Goal: Transaction & Acquisition: Purchase product/service

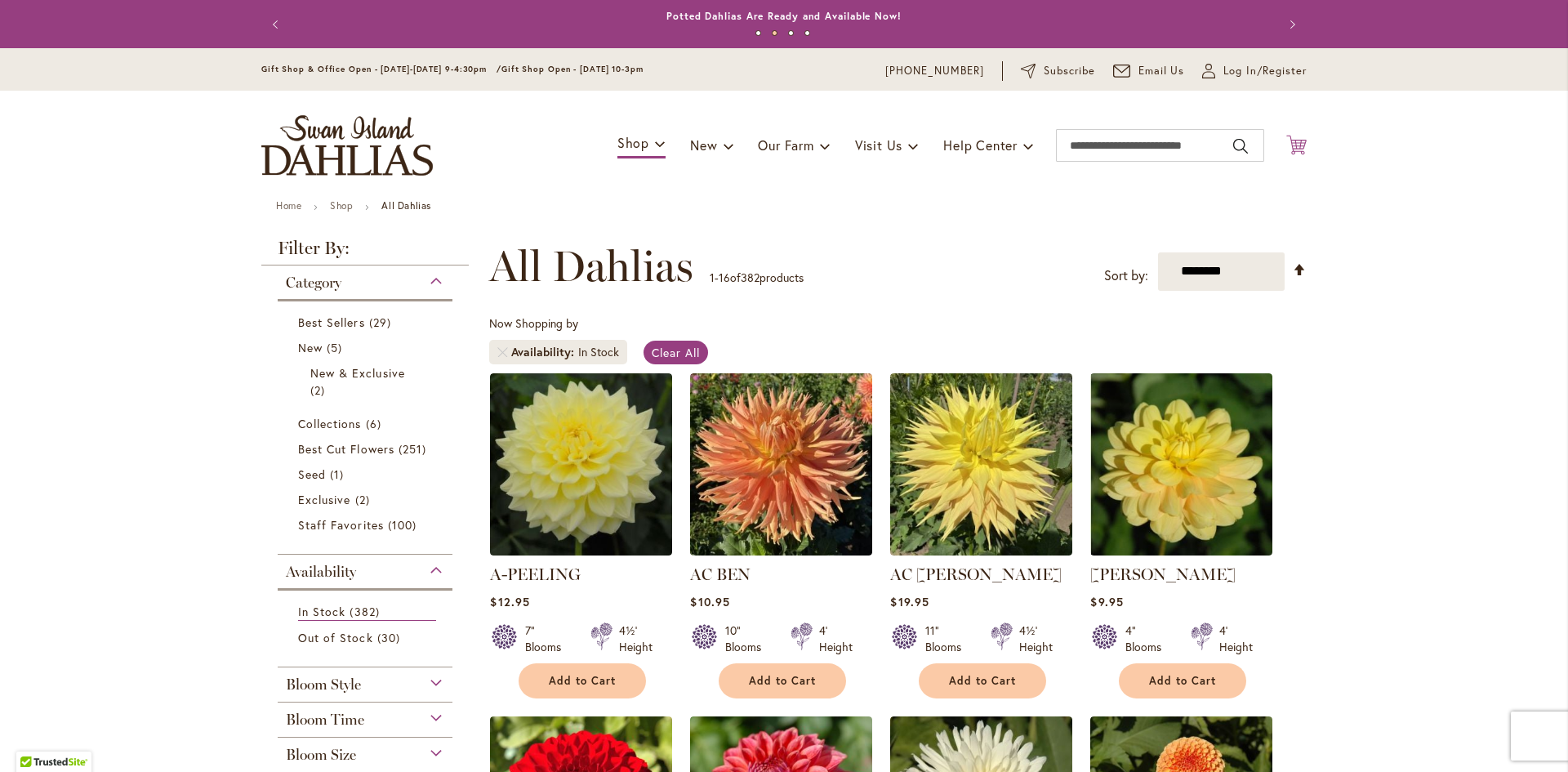
click at [1291, 144] on icon "Cart .cls-1 { fill: #231f20; }" at bounding box center [1296, 145] width 21 height 21
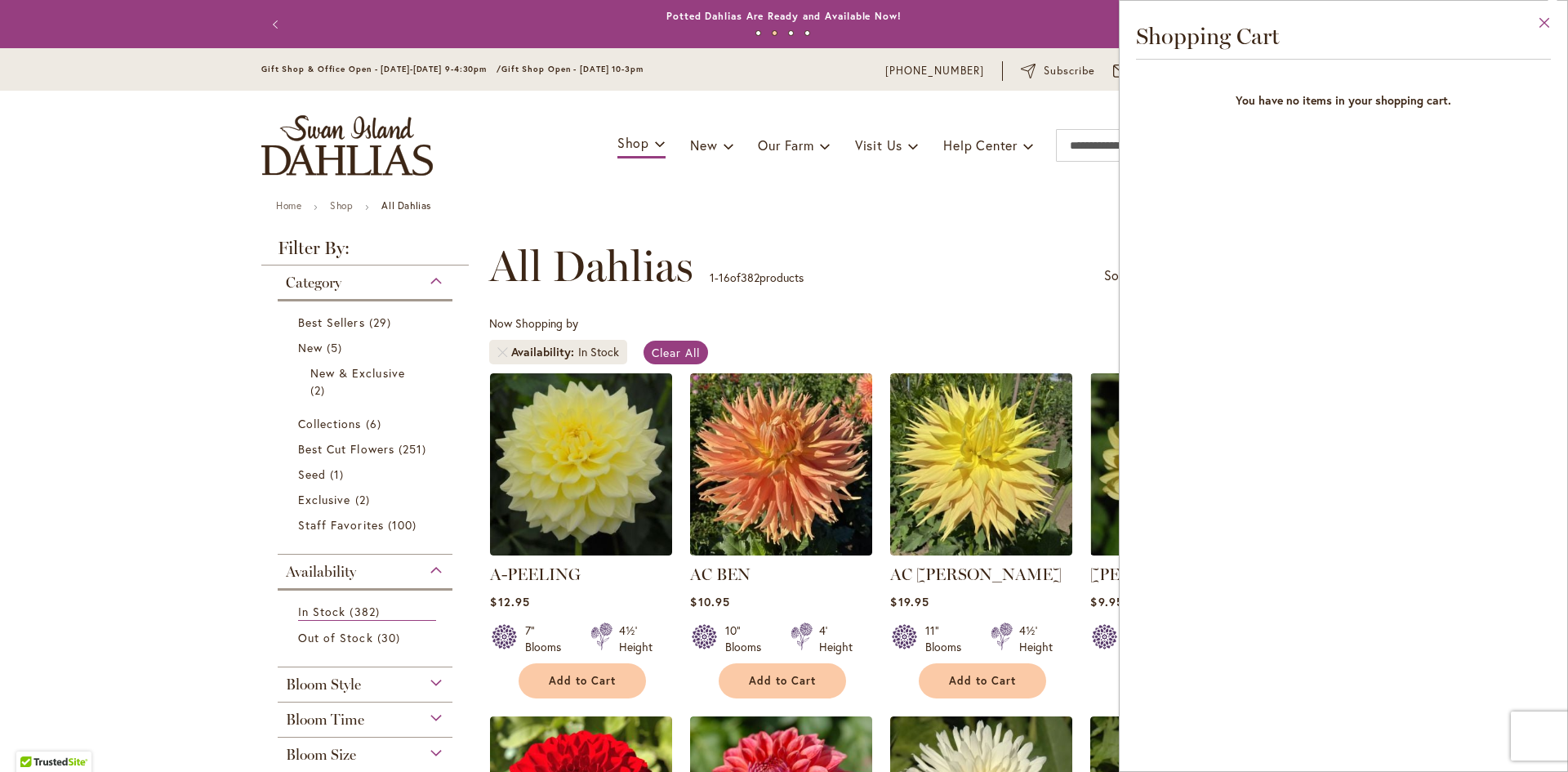
click at [1544, 21] on button "Close" at bounding box center [1545, 27] width 45 height 52
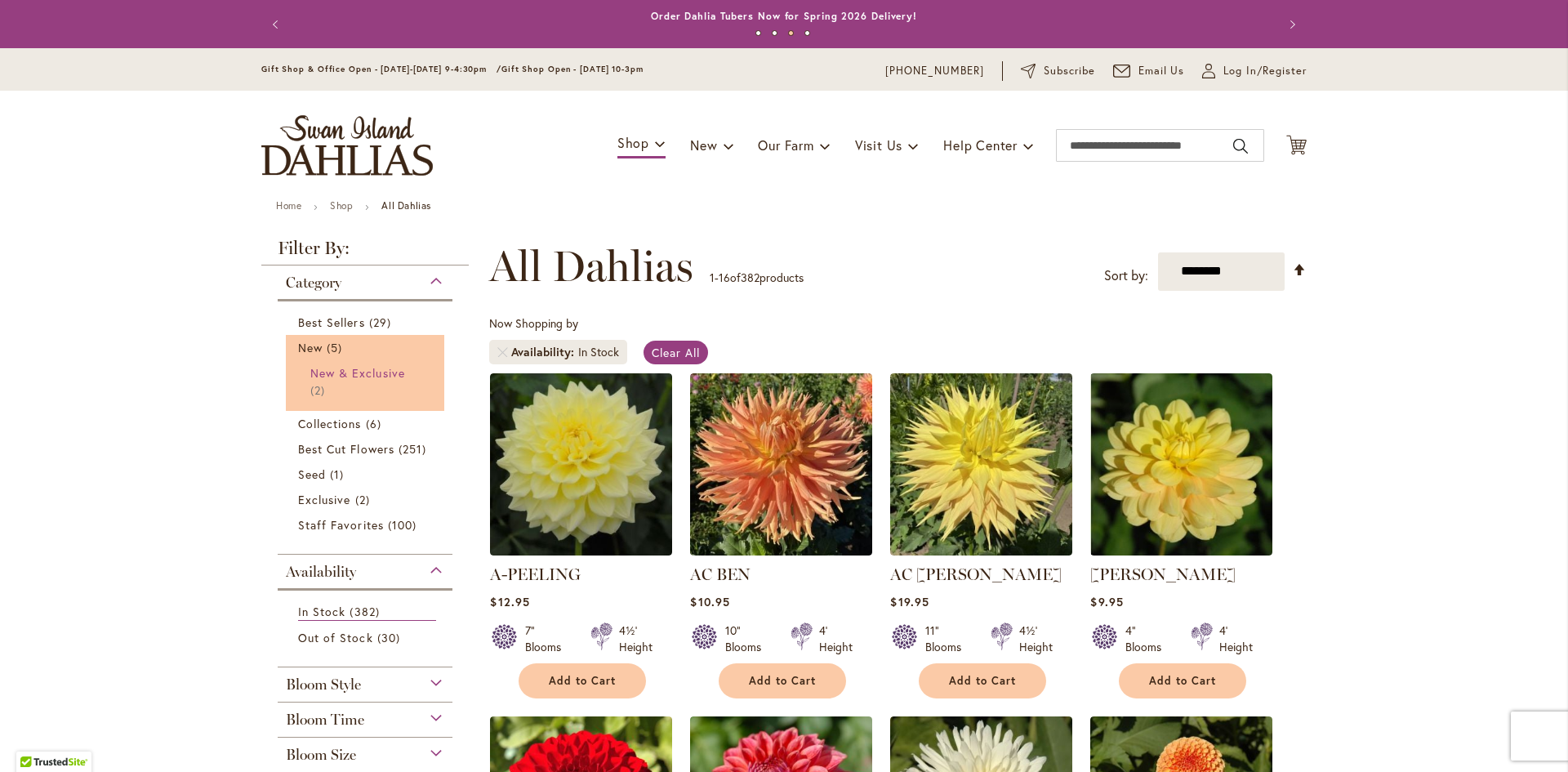
click at [367, 372] on span "New & Exclusive" at bounding box center [358, 373] width 95 height 15
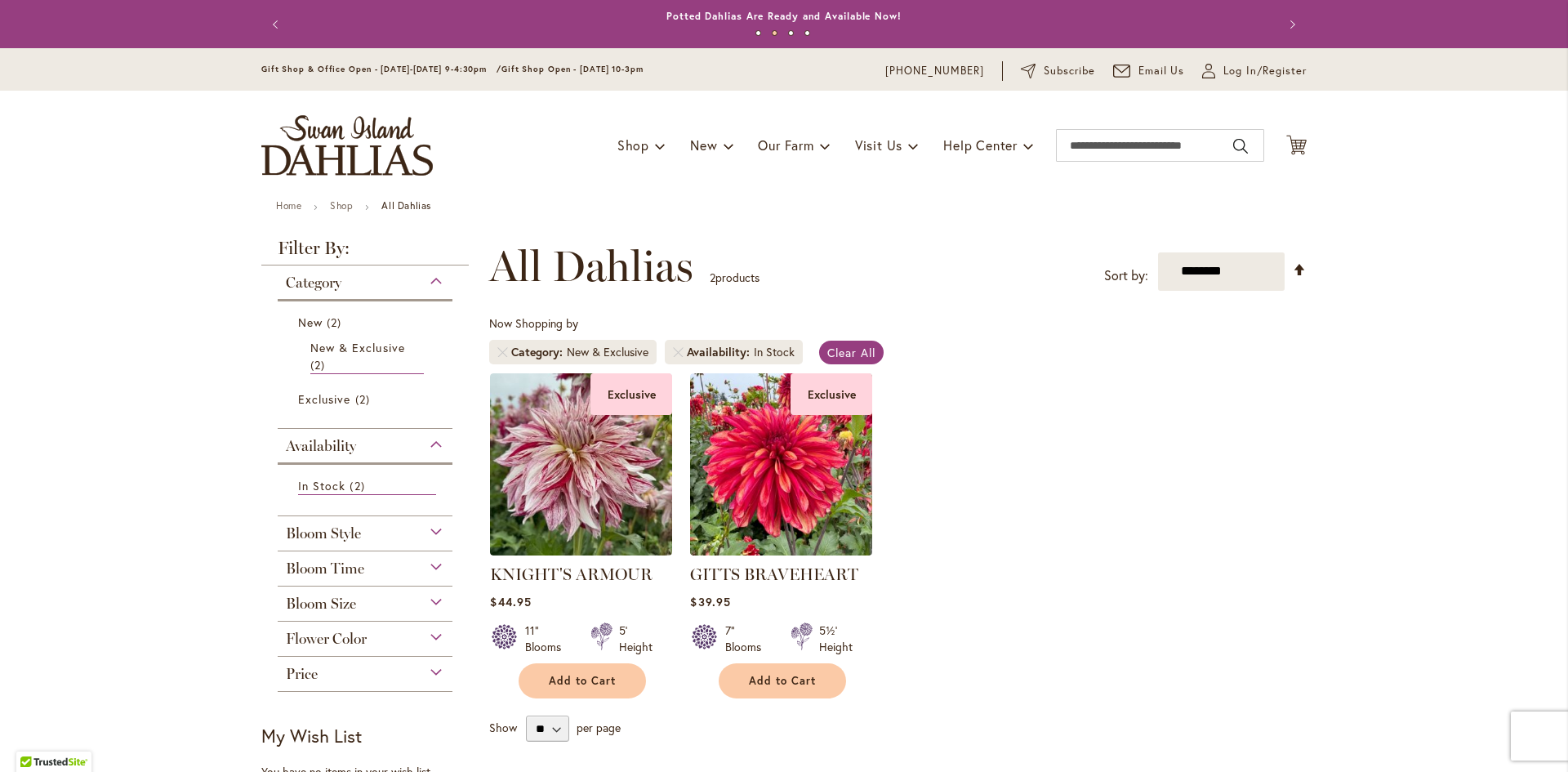
click at [360, 597] on div "Bloom Size" at bounding box center [364, 599] width 175 height 26
click at [358, 685] on span "(B) 6"–8" Blooms" at bounding box center [346, 685] width 96 height 15
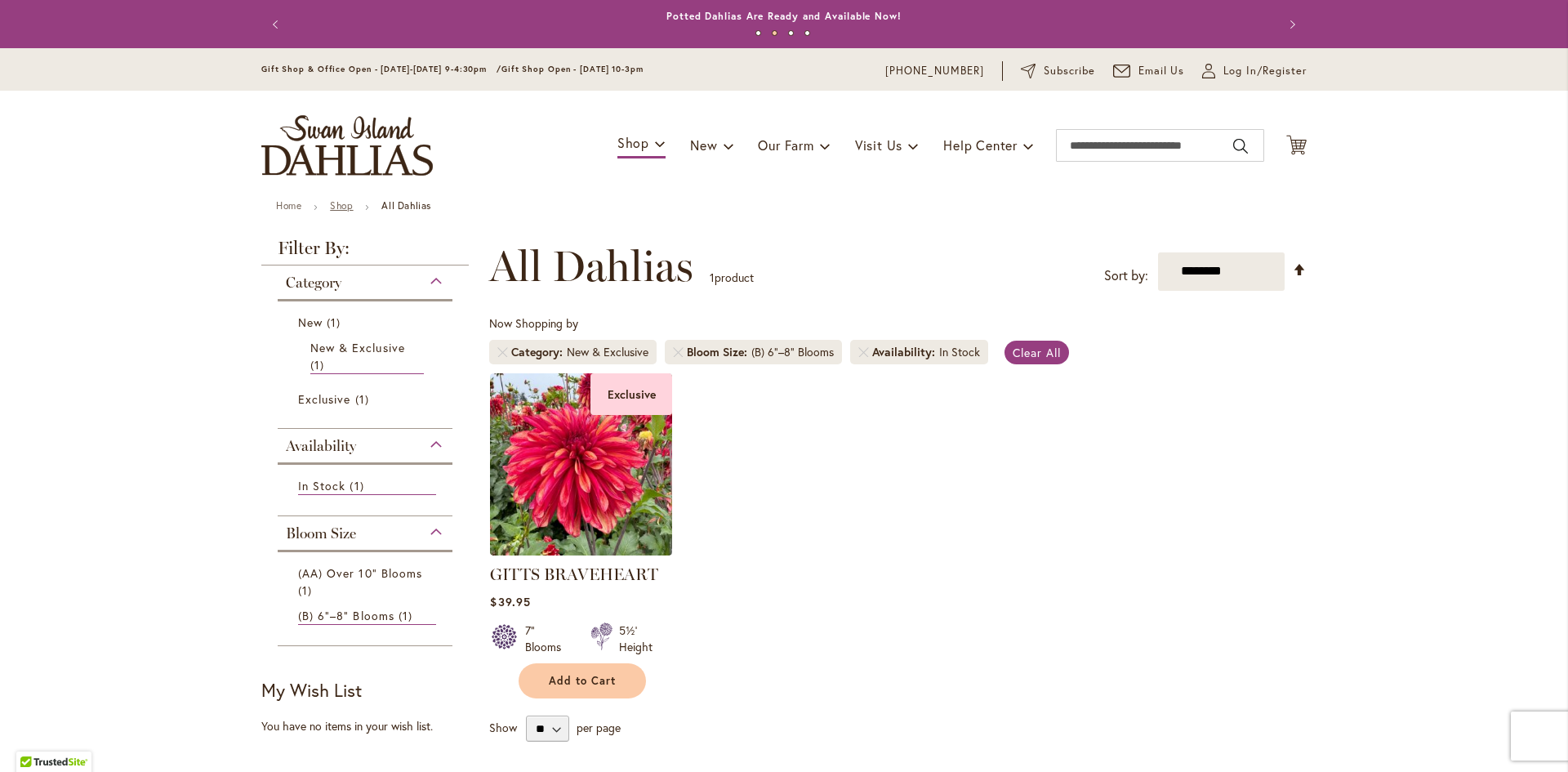
click at [347, 203] on link "Shop" at bounding box center [341, 205] width 23 height 12
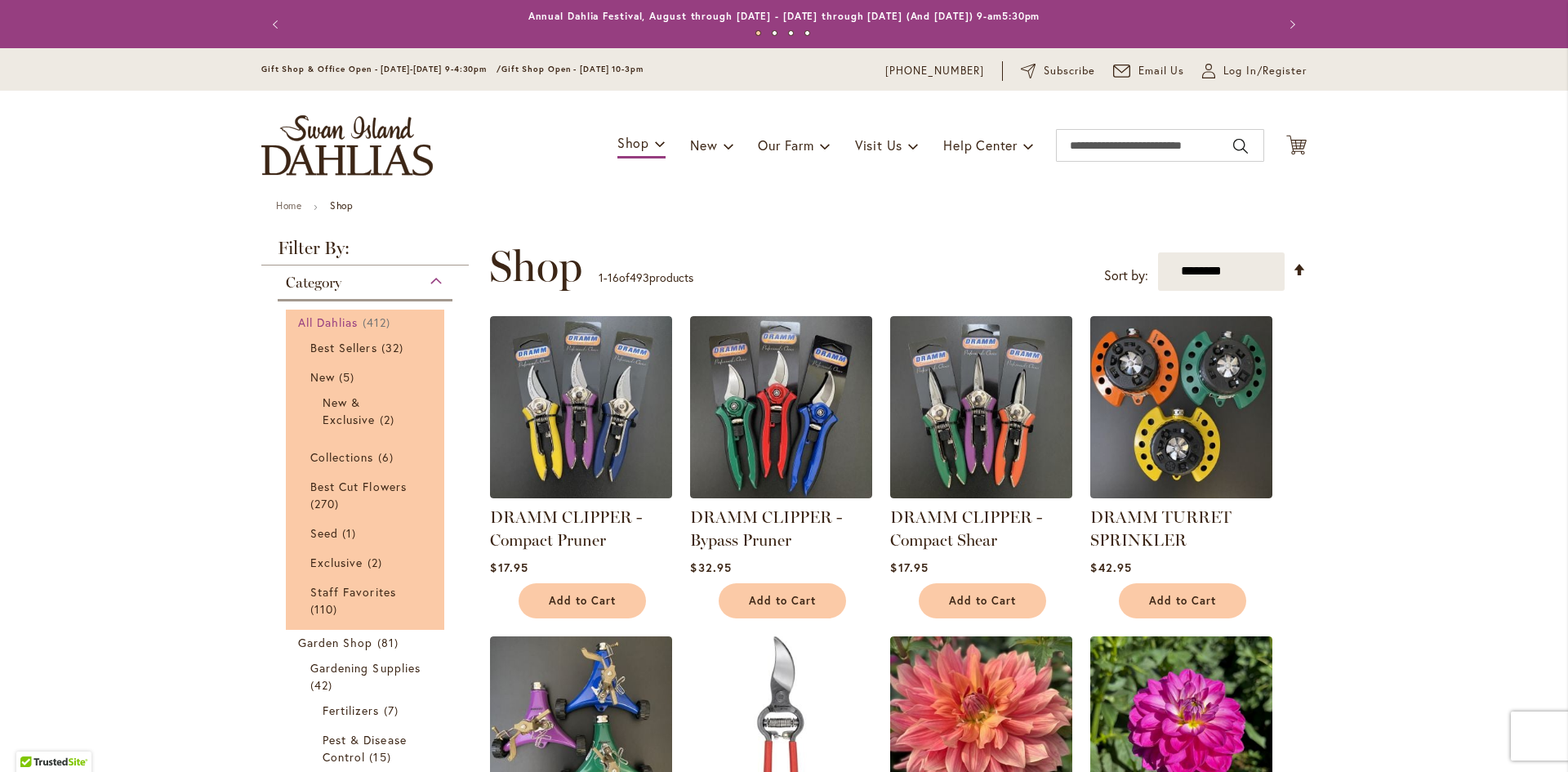
click at [347, 322] on span "All Dahlias" at bounding box center [328, 322] width 60 height 15
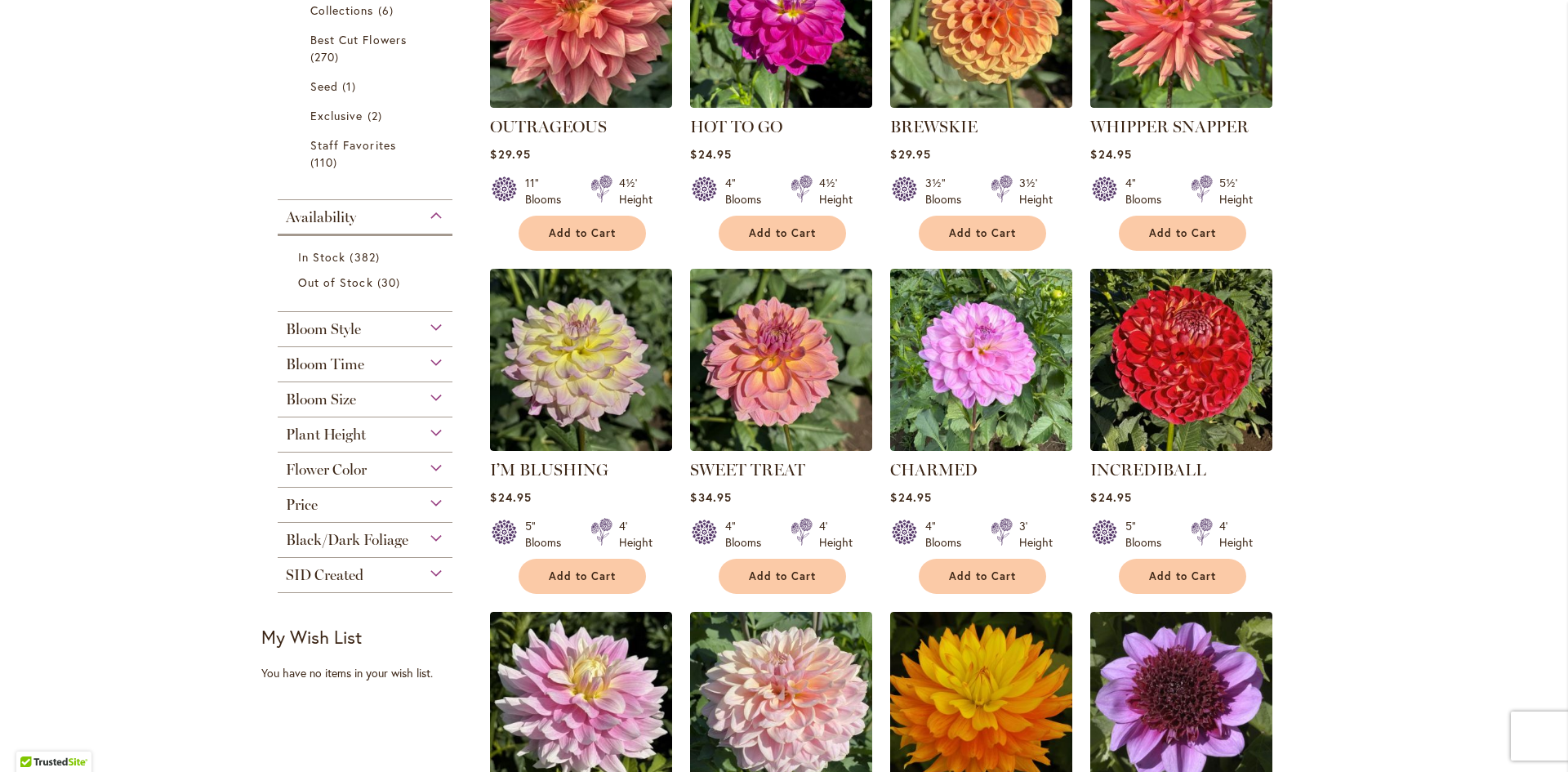
scroll to position [490, 0]
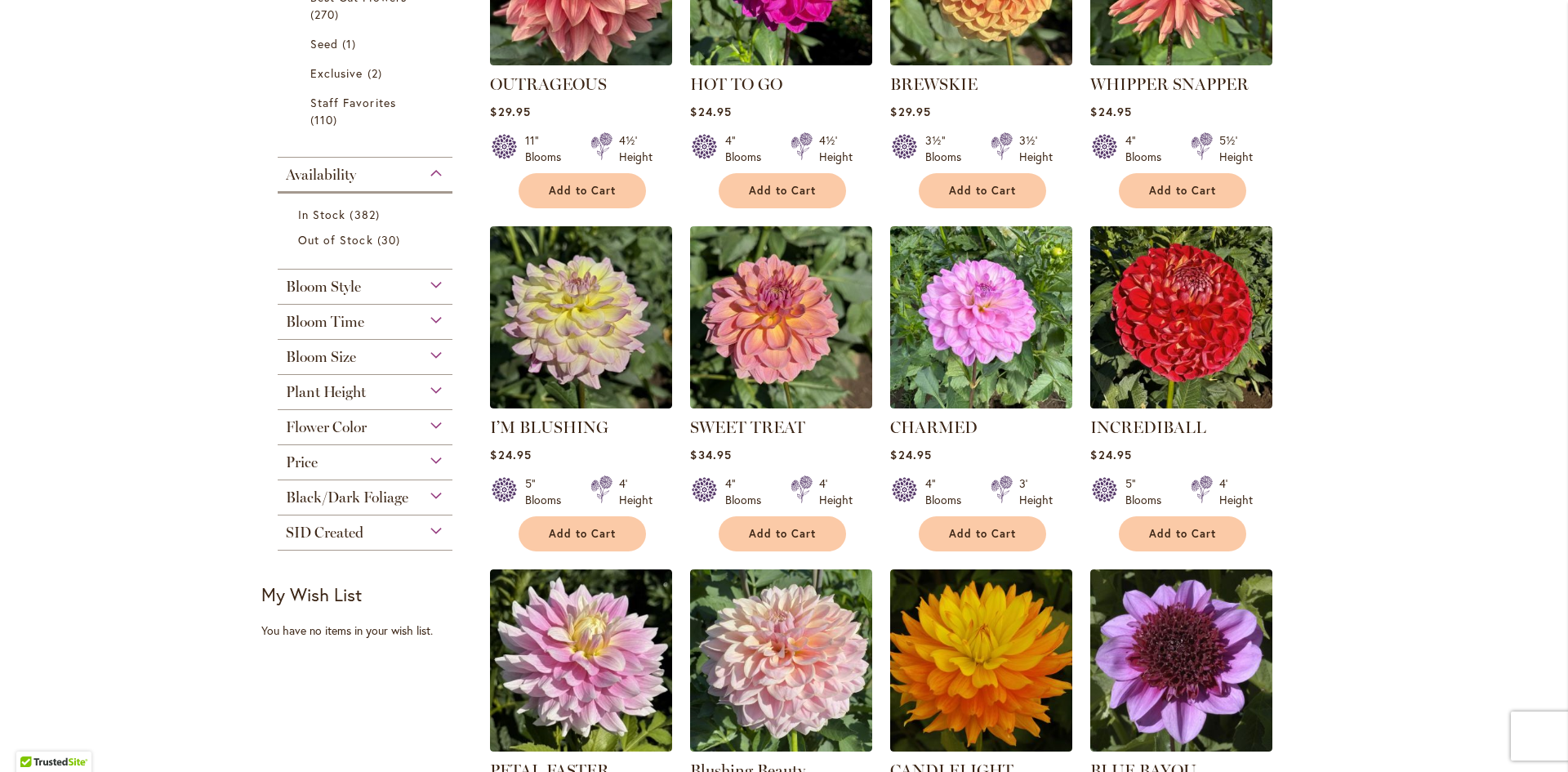
click at [351, 355] on div "Bloom Size" at bounding box center [364, 352] width 175 height 26
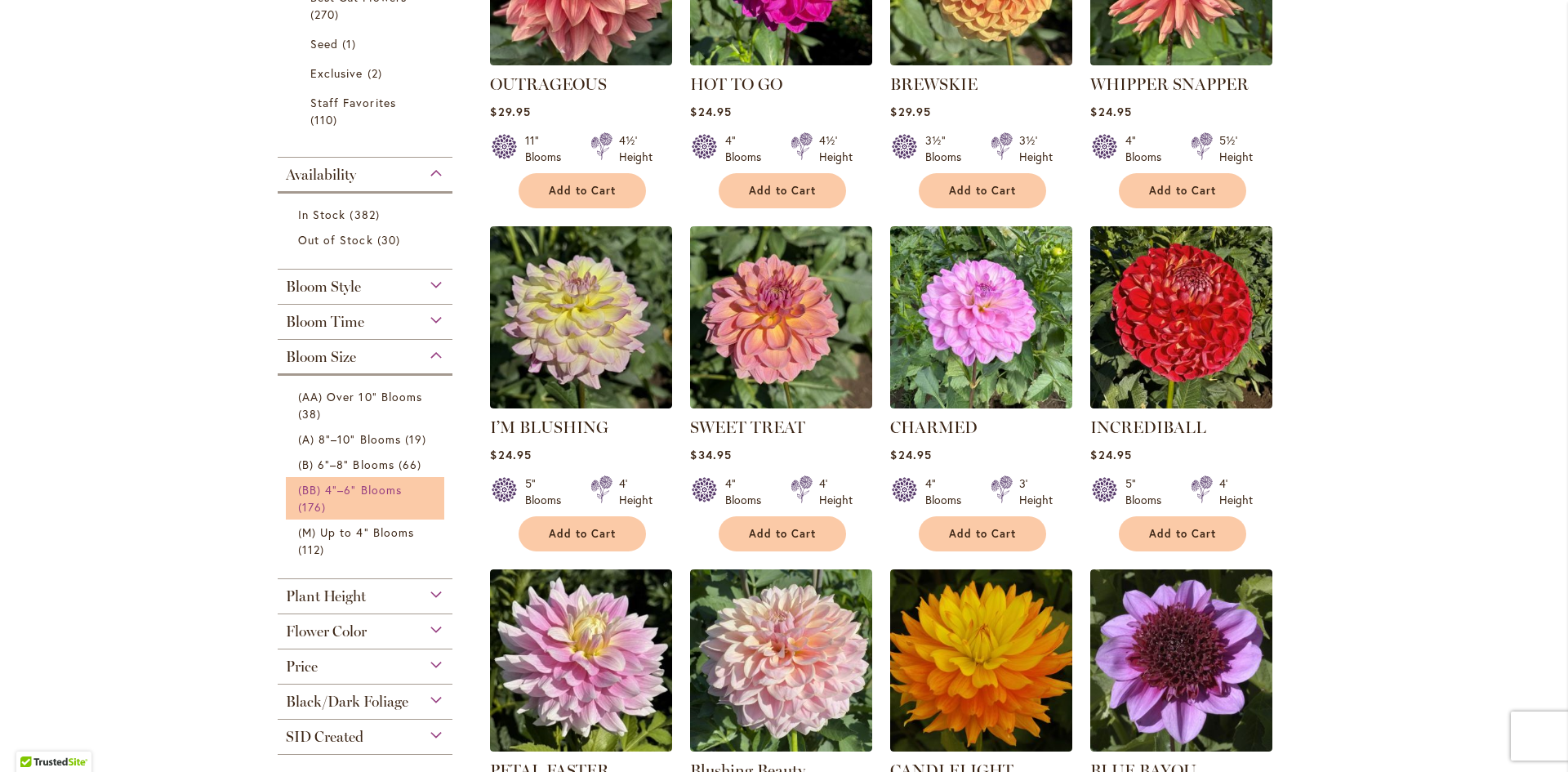
click at [361, 487] on span "(BB) 4"–6" Blooms" at bounding box center [350, 489] width 104 height 15
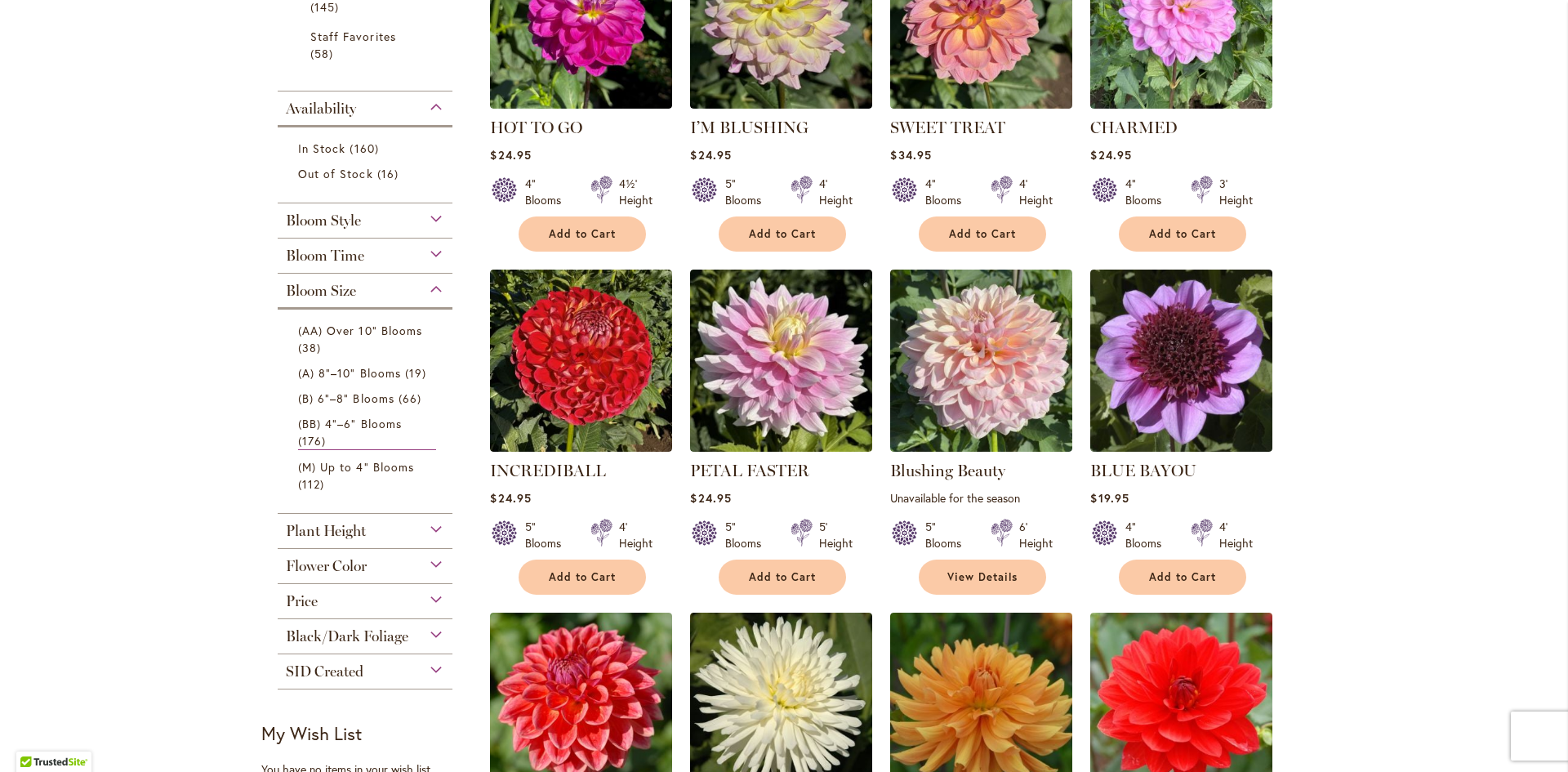
scroll to position [490, 0]
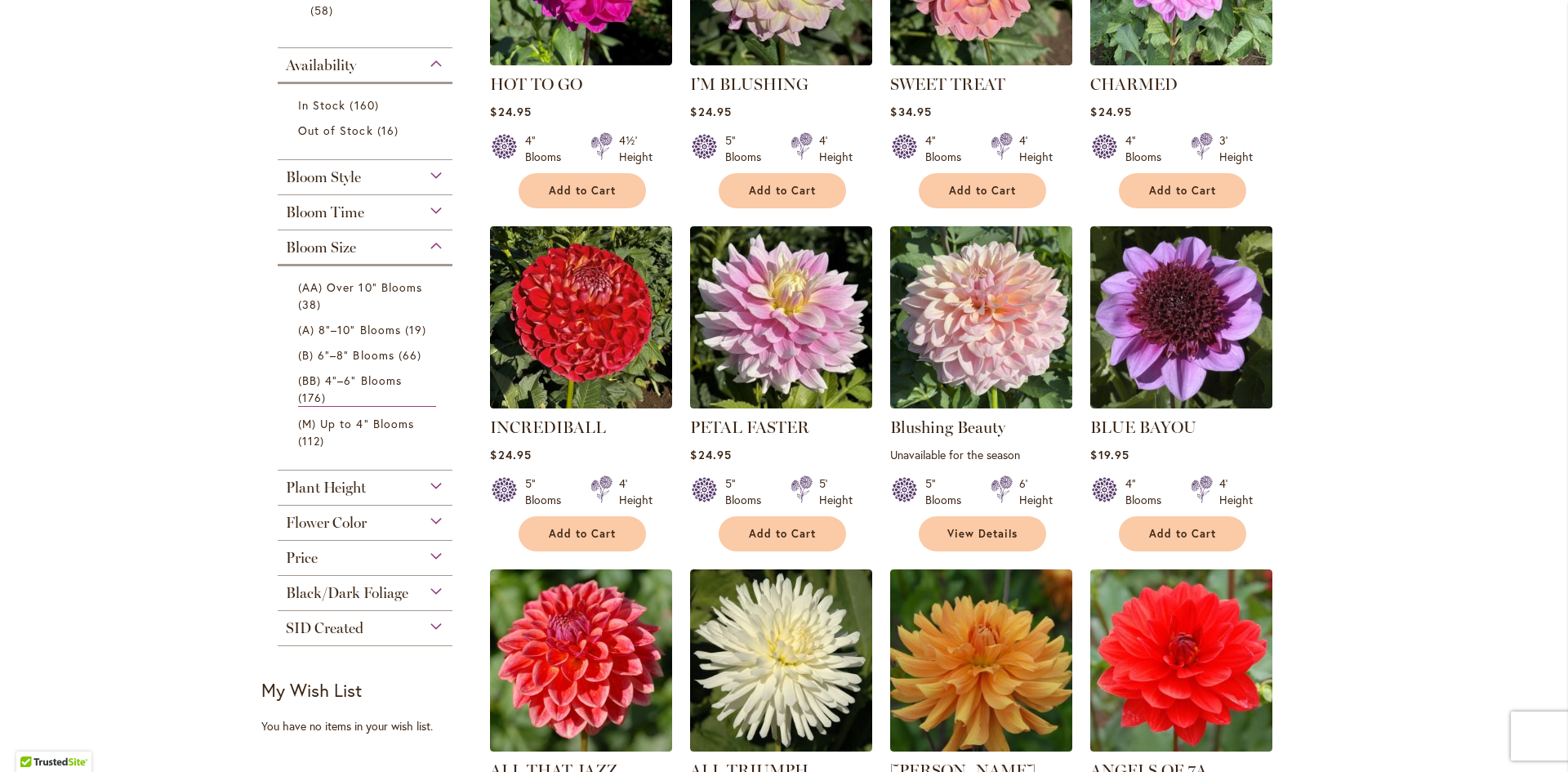
click at [338, 555] on div "Price" at bounding box center [364, 554] width 175 height 26
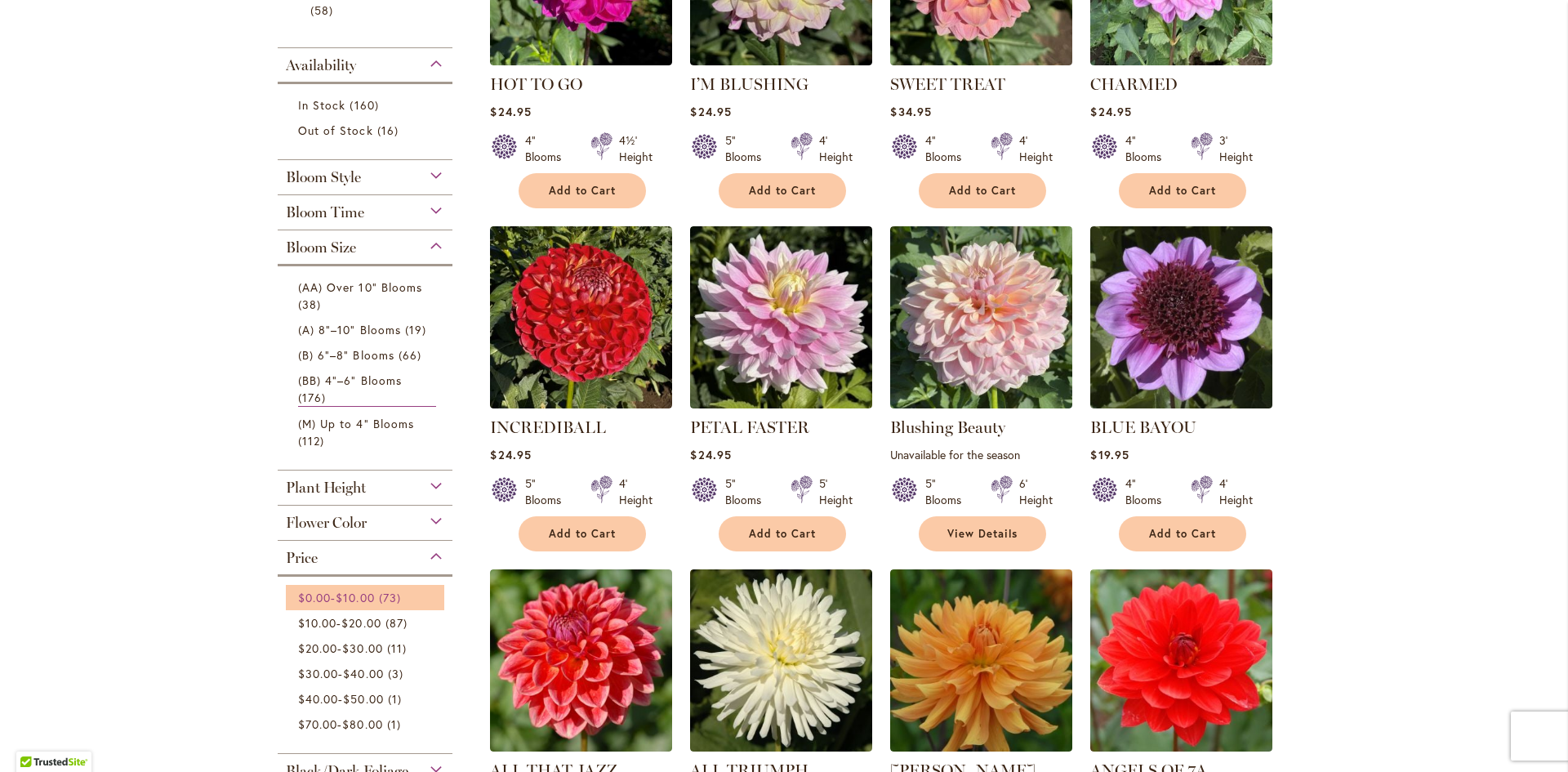
click at [372, 593] on span "$10.00" at bounding box center [354, 597] width 39 height 15
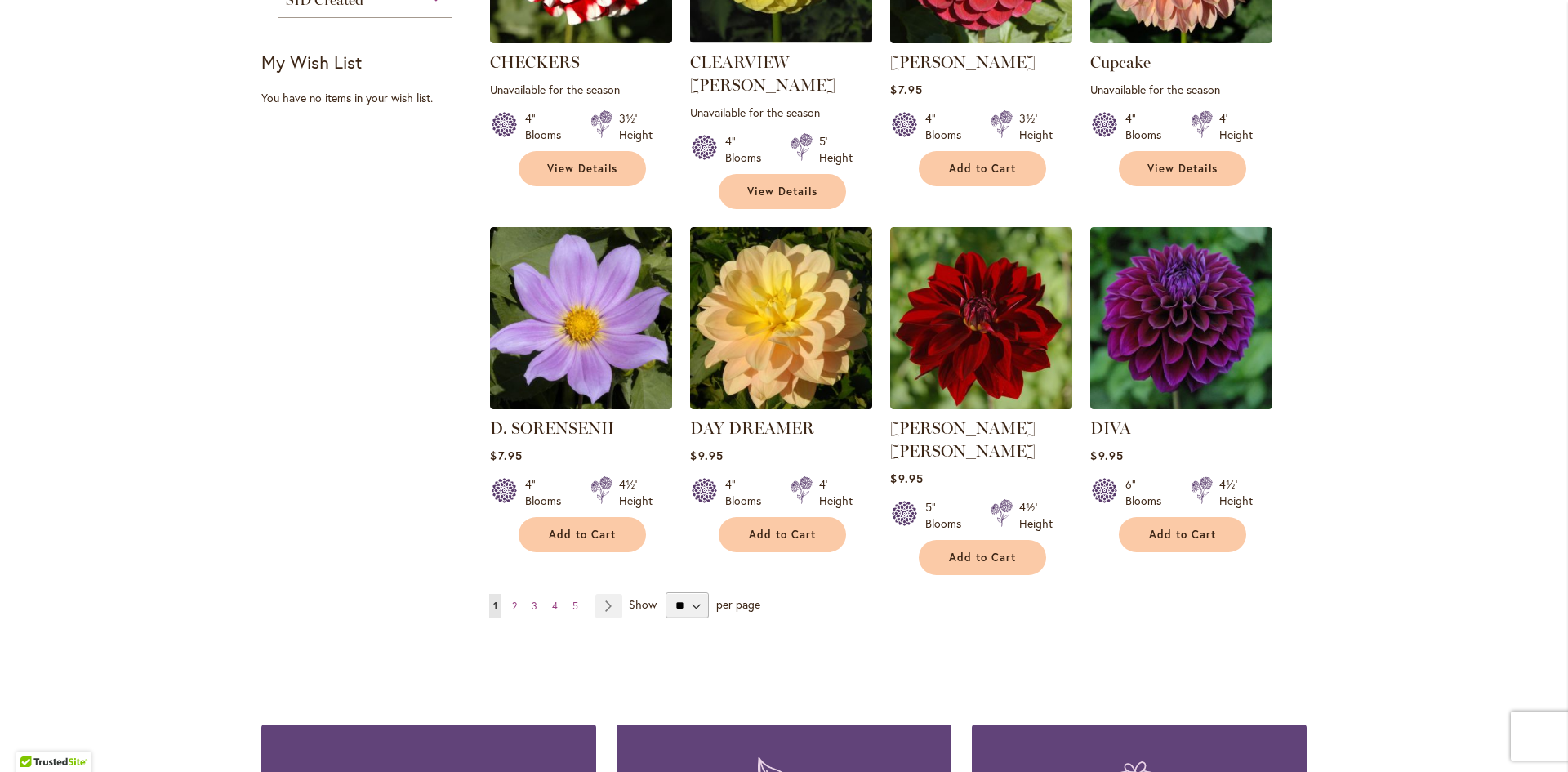
scroll to position [1225, 0]
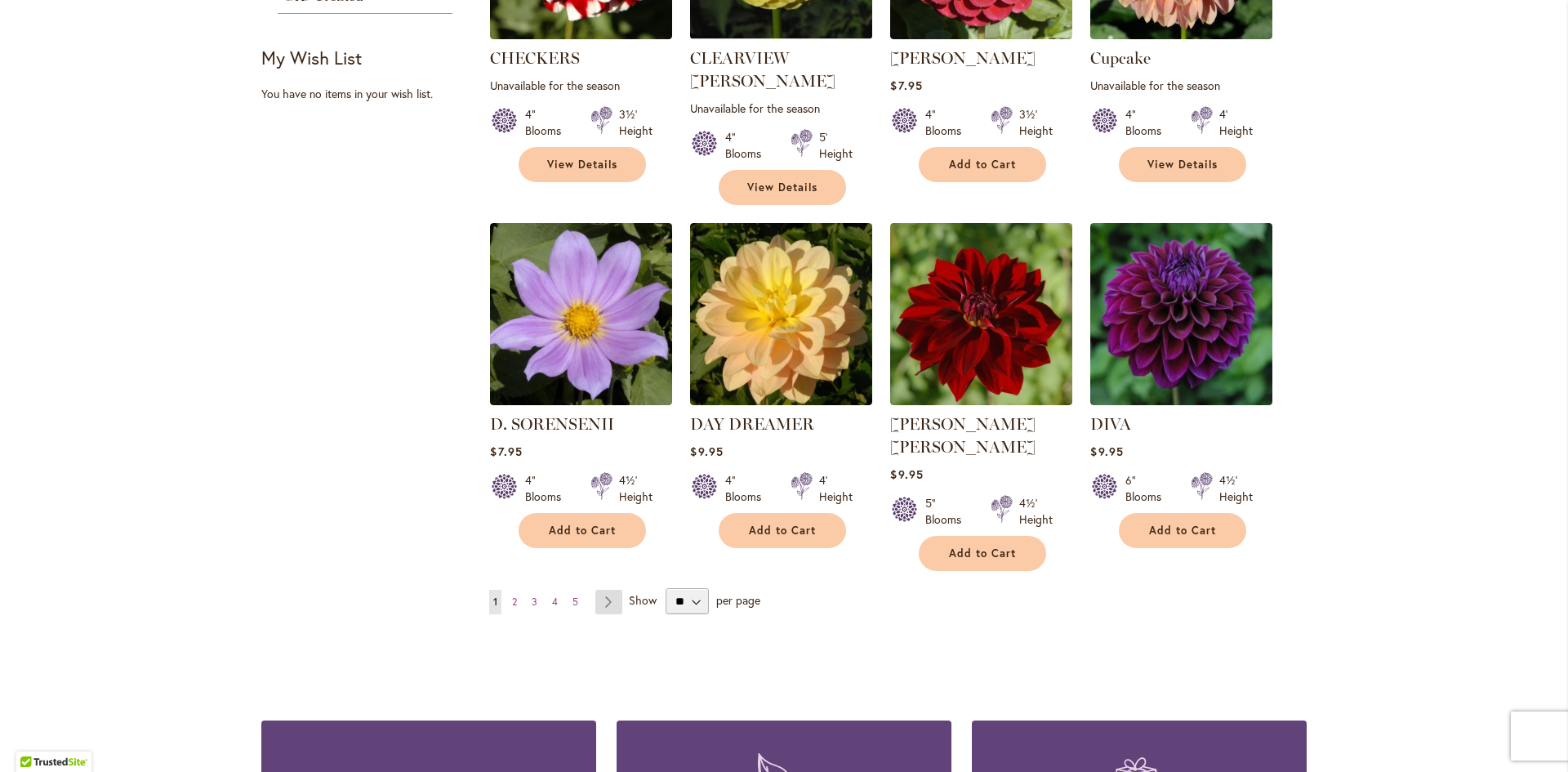
click at [602, 590] on link "Page Next" at bounding box center [609, 602] width 27 height 24
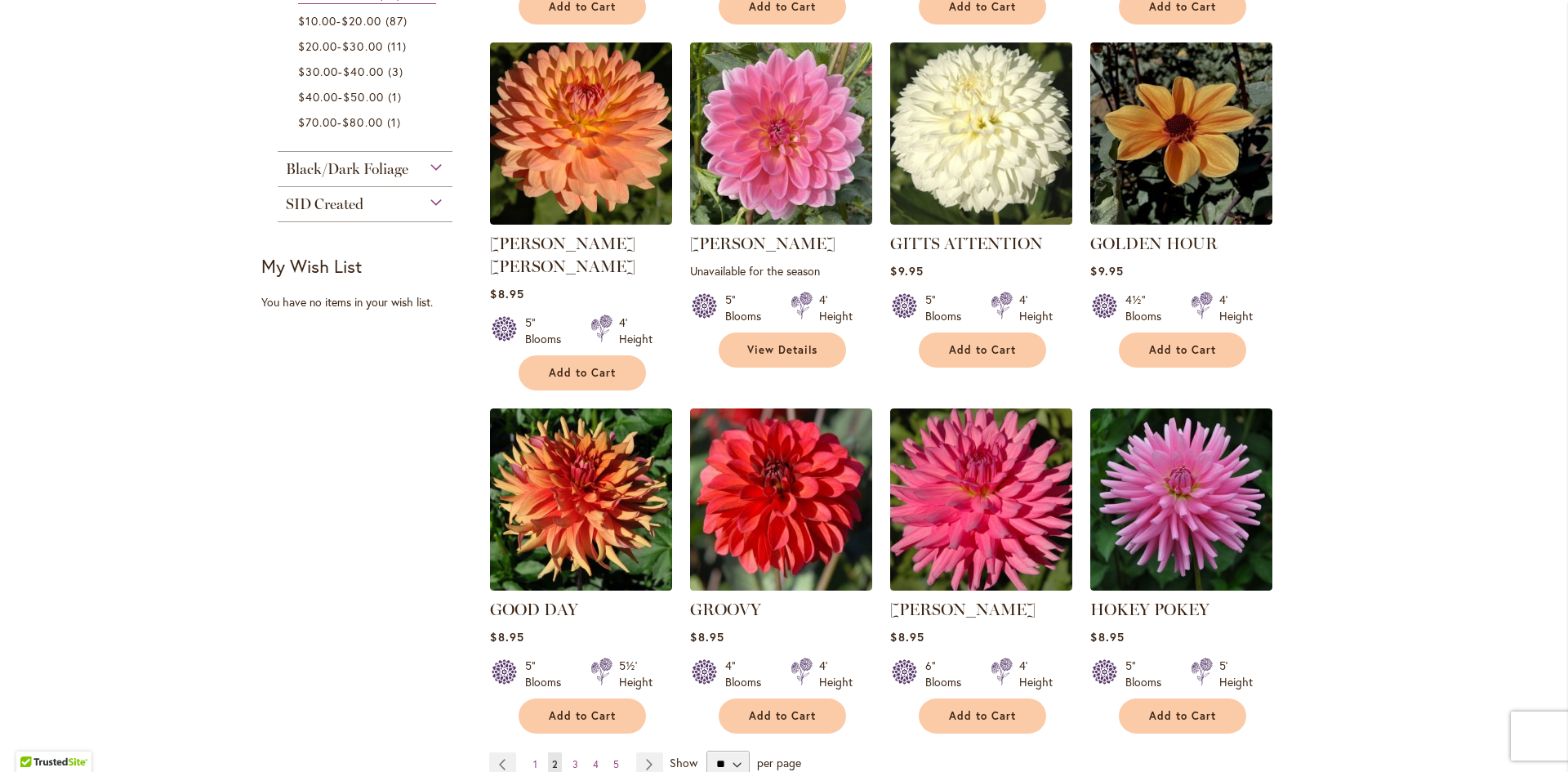
scroll to position [1143, 0]
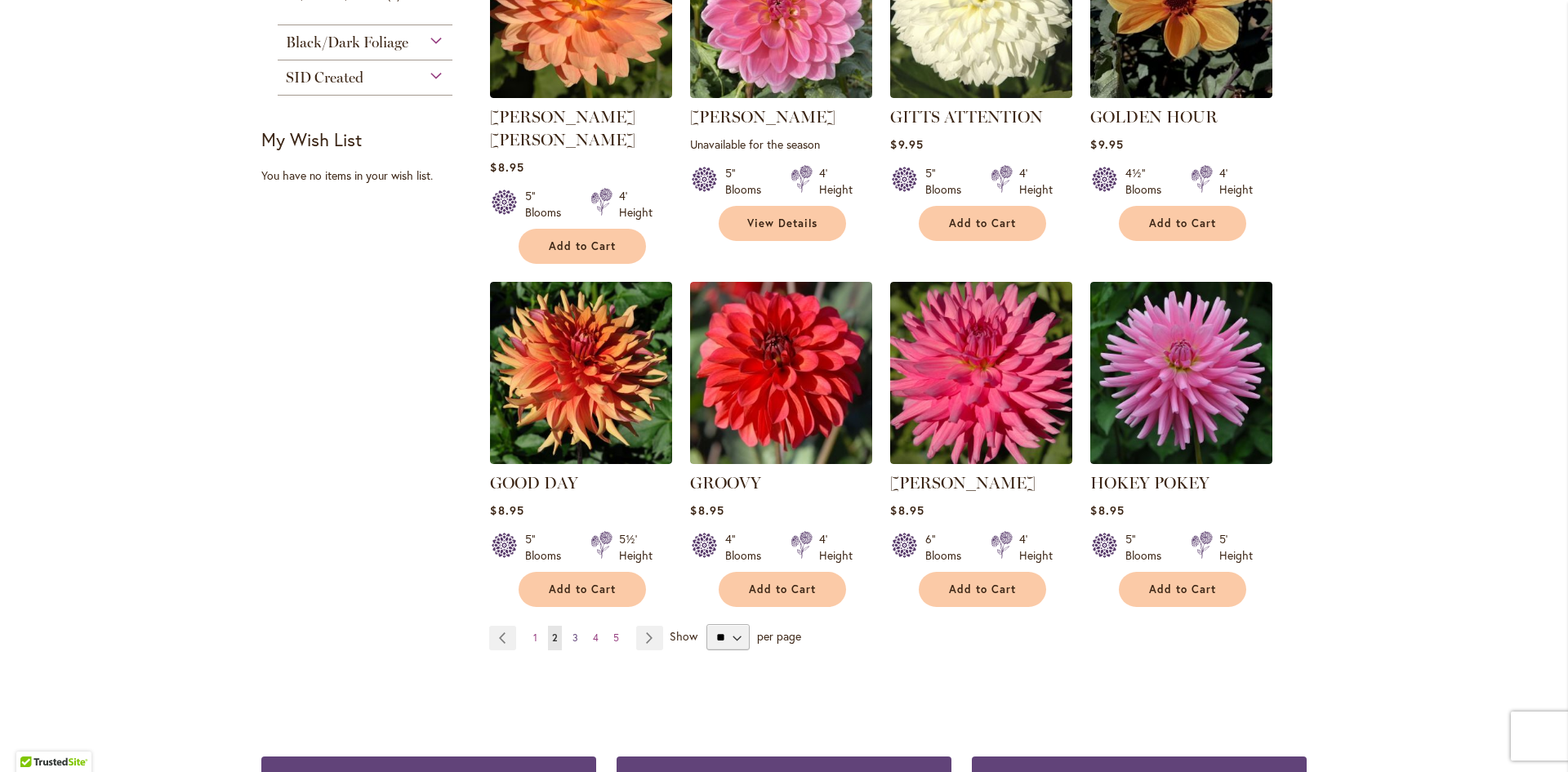
click at [573, 631] on span "3" at bounding box center [575, 637] width 6 height 12
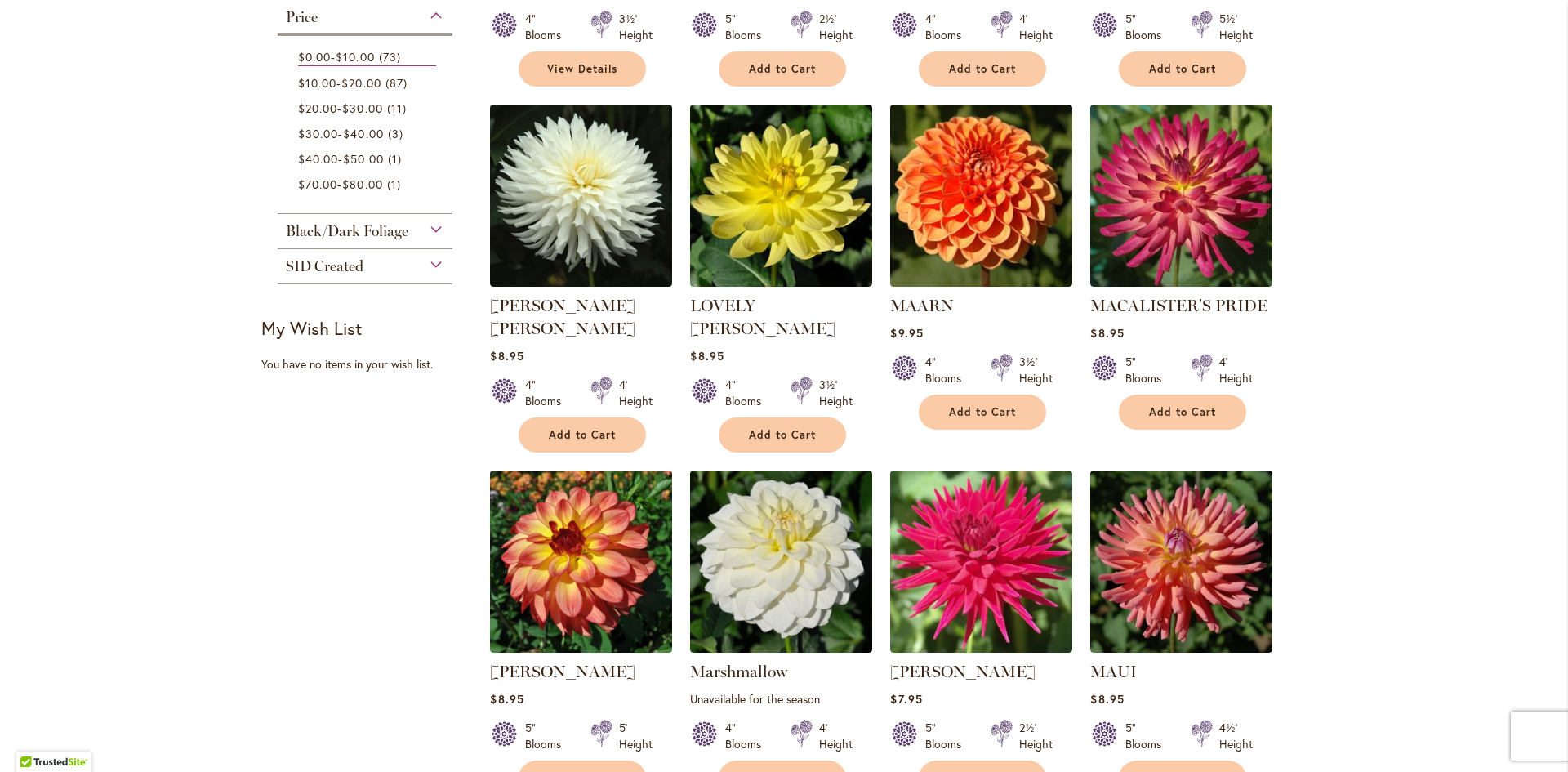
scroll to position [1143, 0]
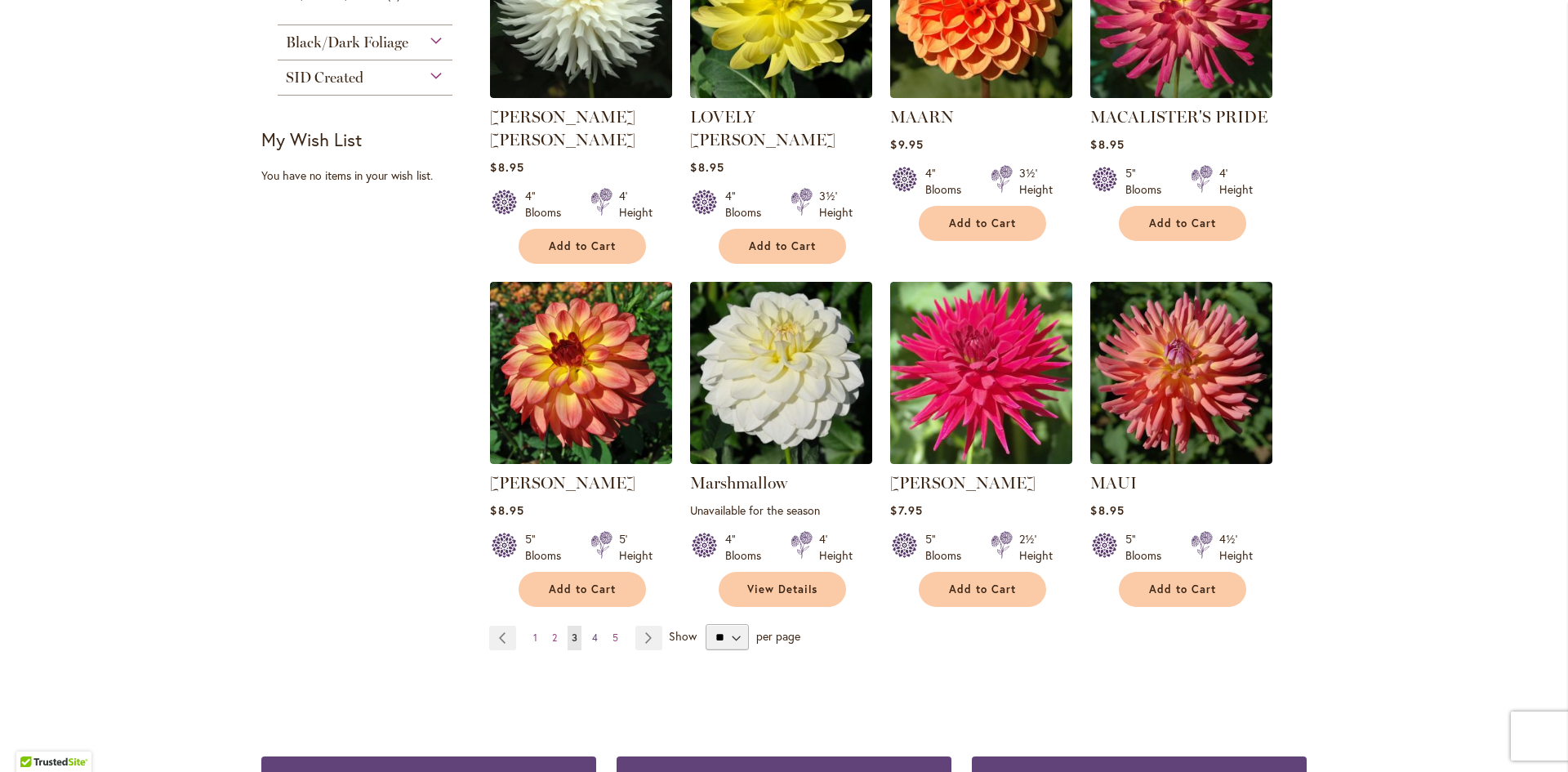
click at [592, 631] on span "4" at bounding box center [595, 637] width 6 height 12
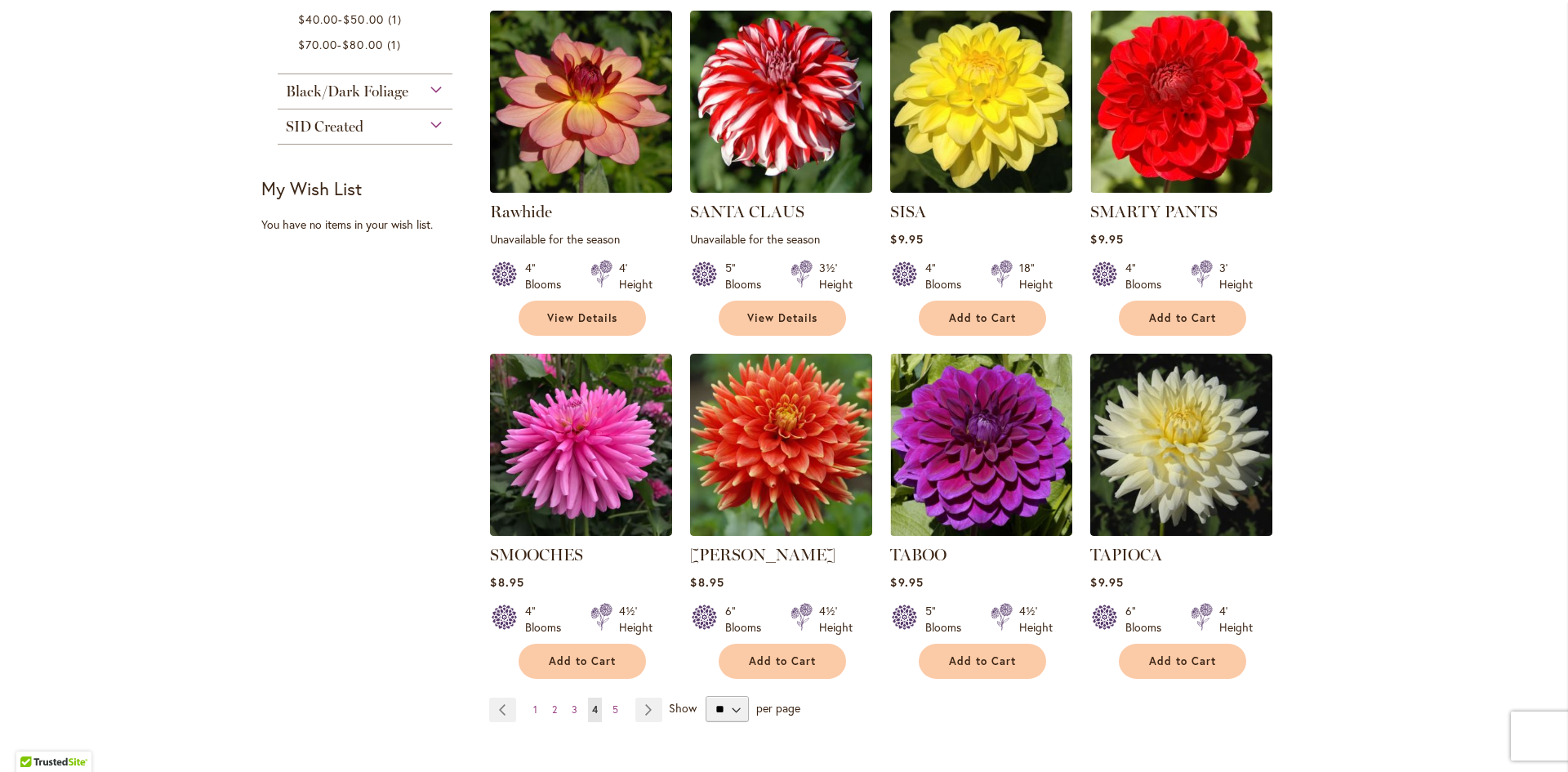
scroll to position [1143, 0]
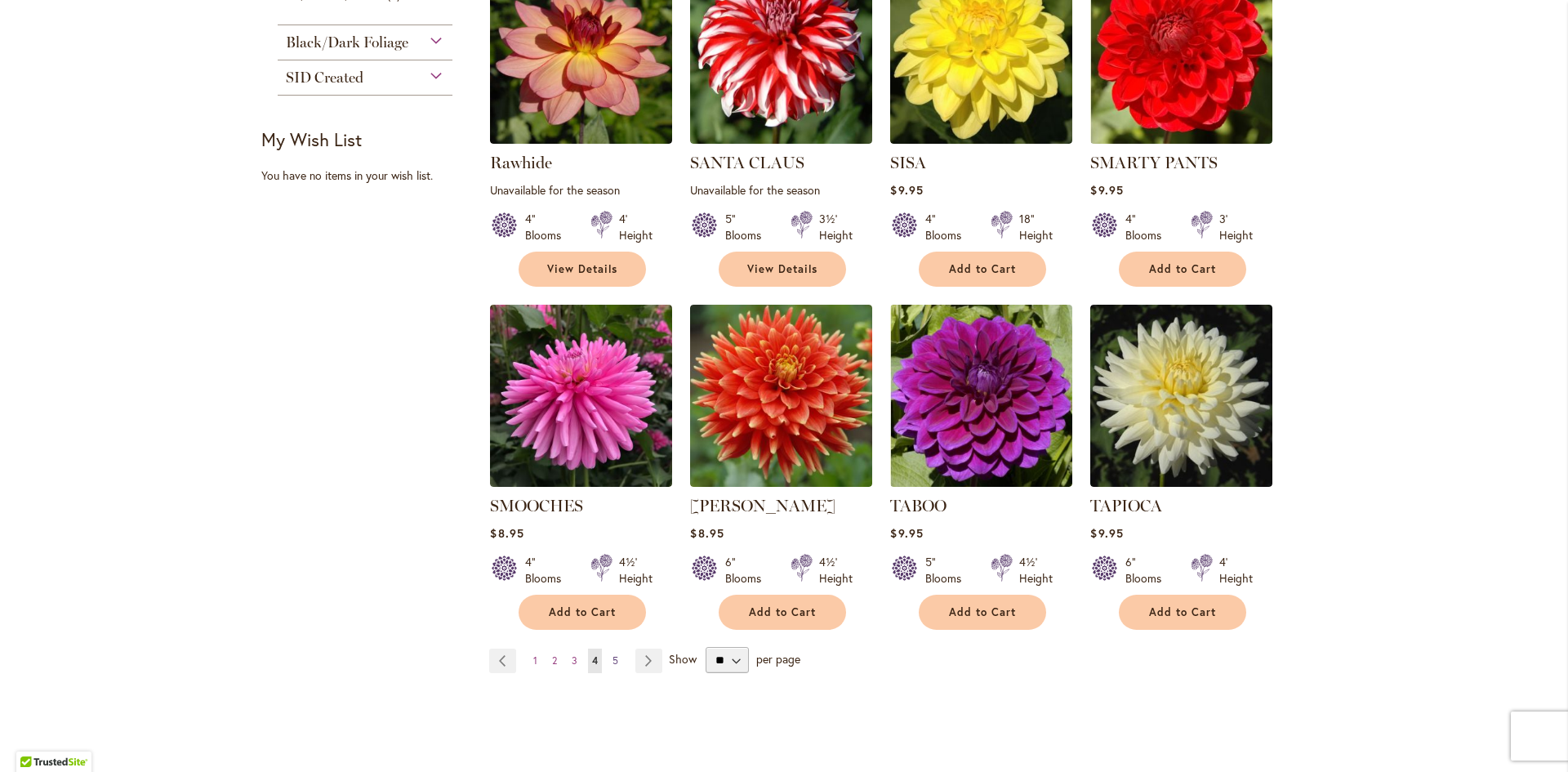
click at [612, 654] on span "5" at bounding box center [615, 660] width 6 height 12
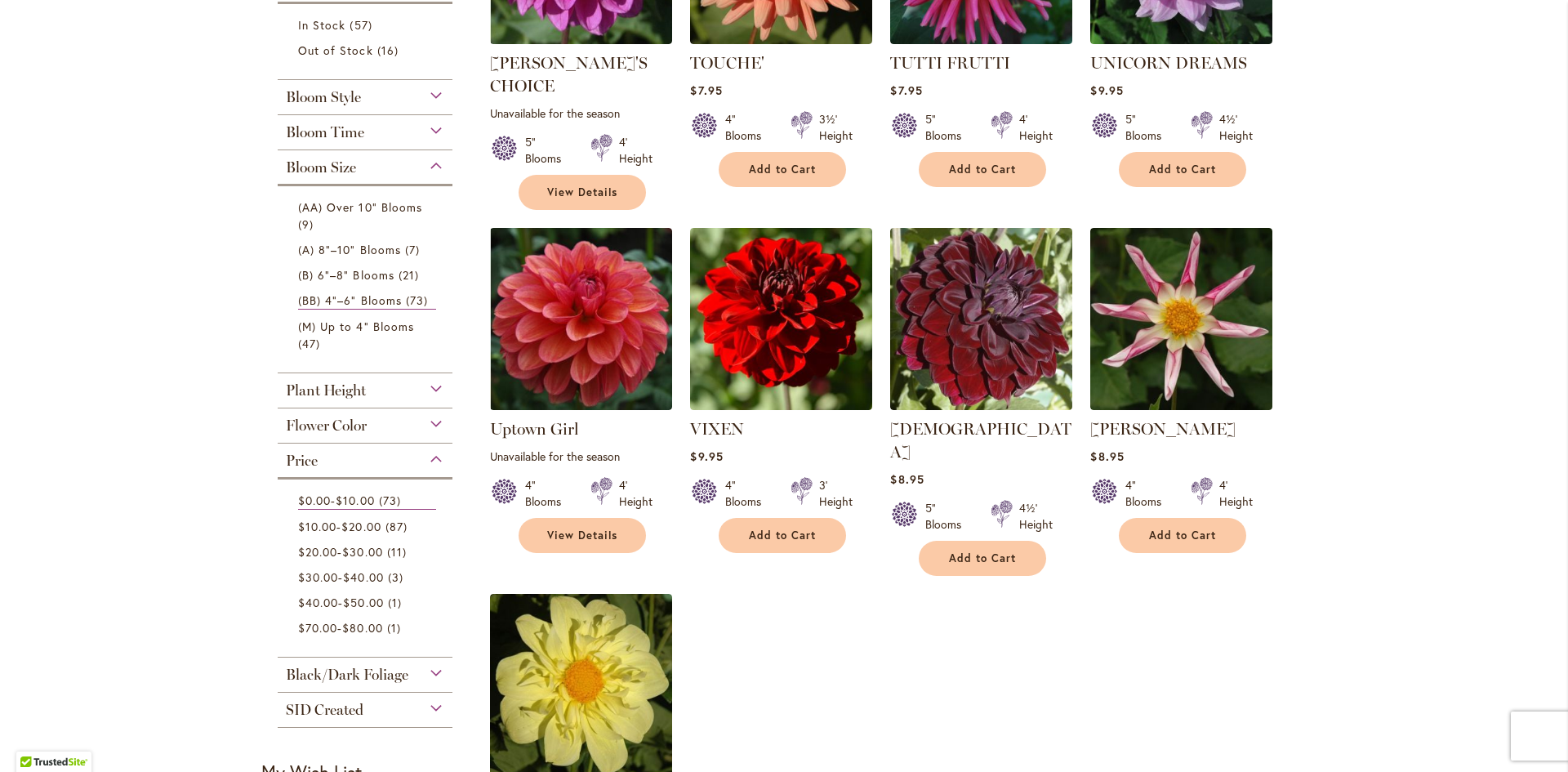
scroll to position [490, 0]
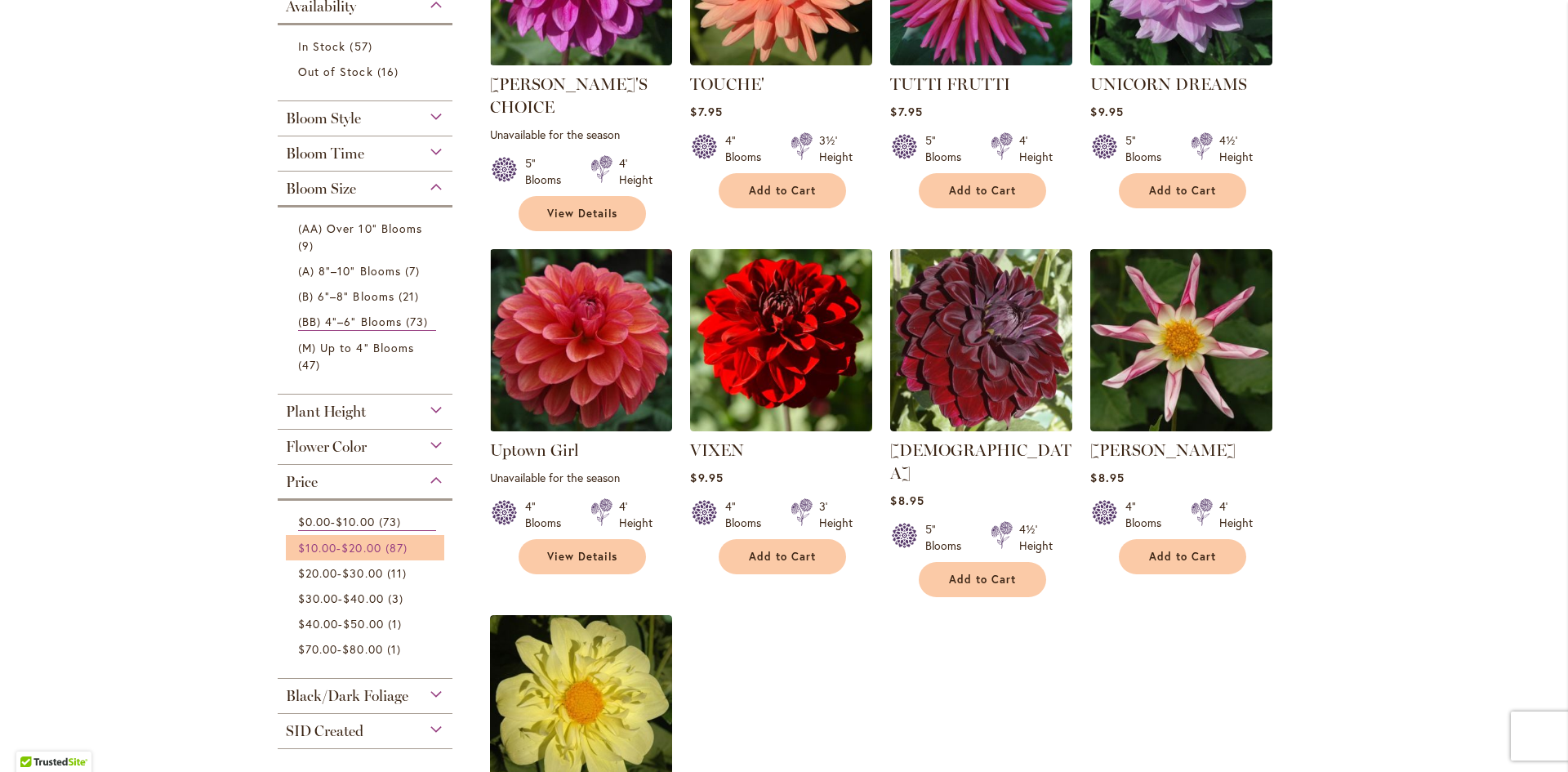
click at [371, 547] on span "$20.00" at bounding box center [361, 548] width 40 height 15
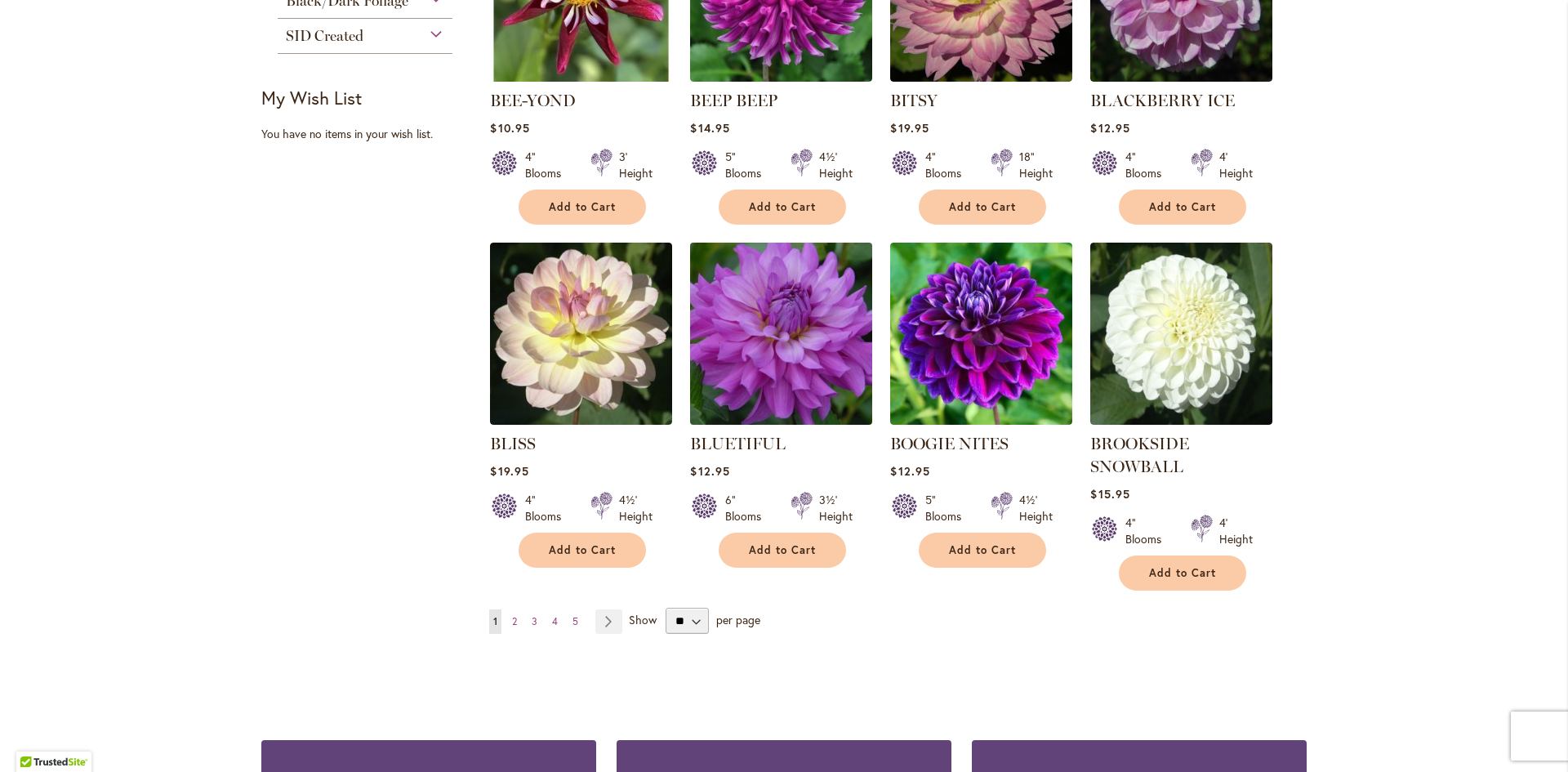
scroll to position [1307, 0]
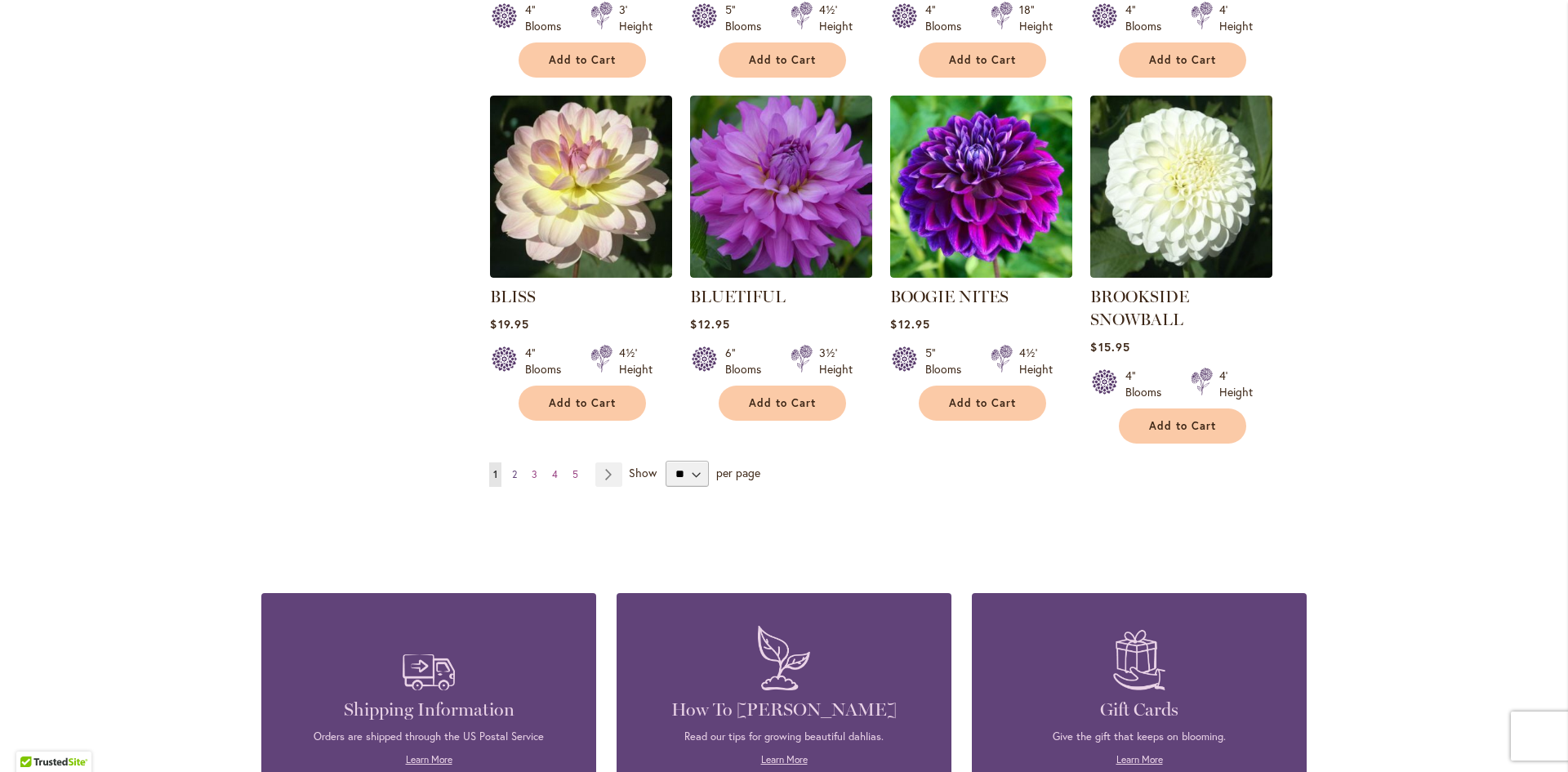
click at [512, 475] on link "Page 2" at bounding box center [514, 475] width 13 height 24
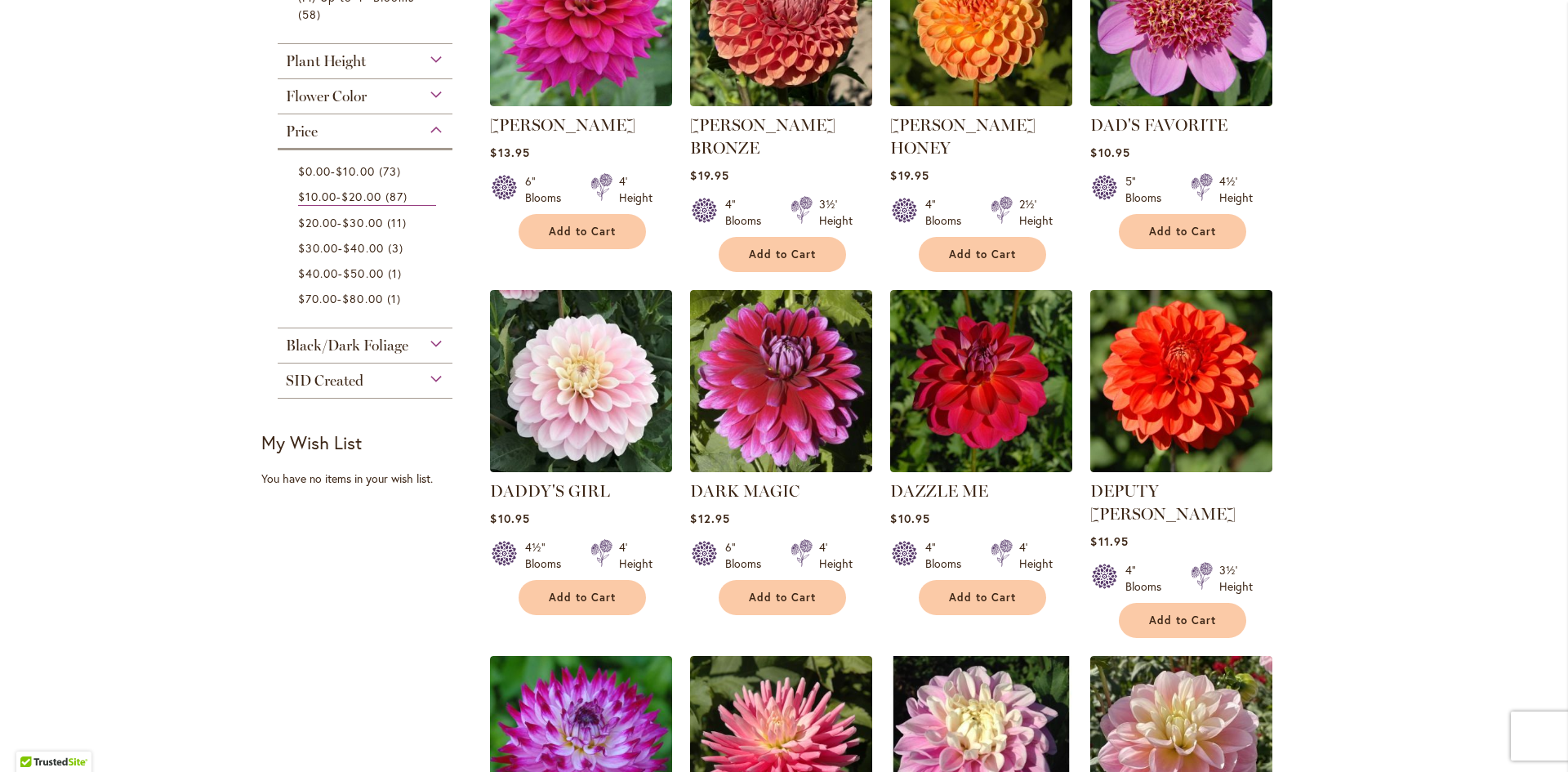
scroll to position [817, 0]
